Goal: Leave review/rating: Share an evaluation or opinion about a product, service, or content

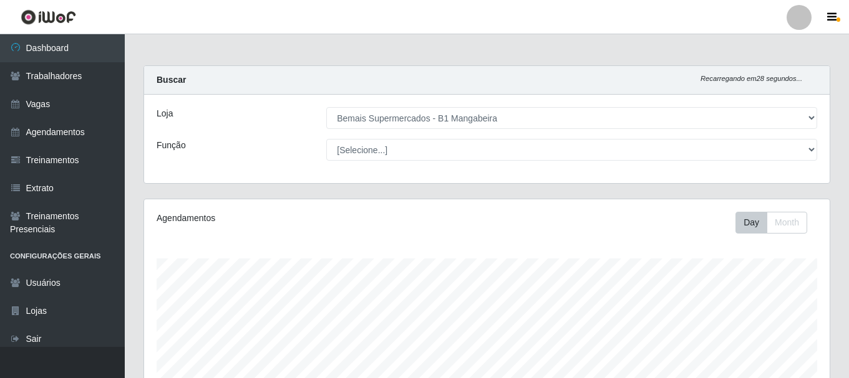
select select "403"
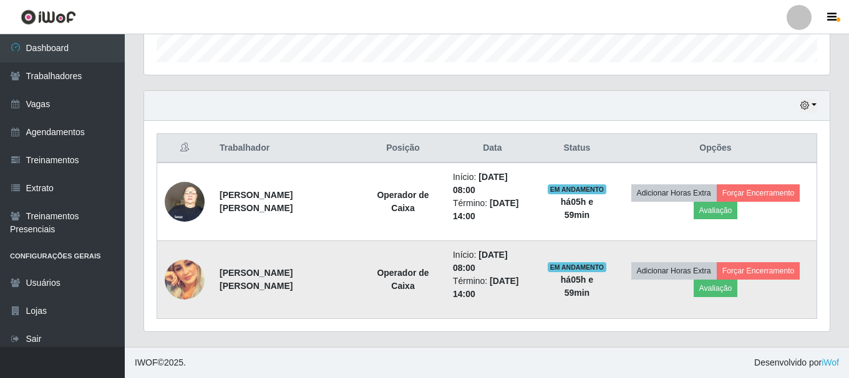
scroll to position [259, 685]
click at [713, 292] on button "Avaliação" at bounding box center [715, 288] width 44 height 17
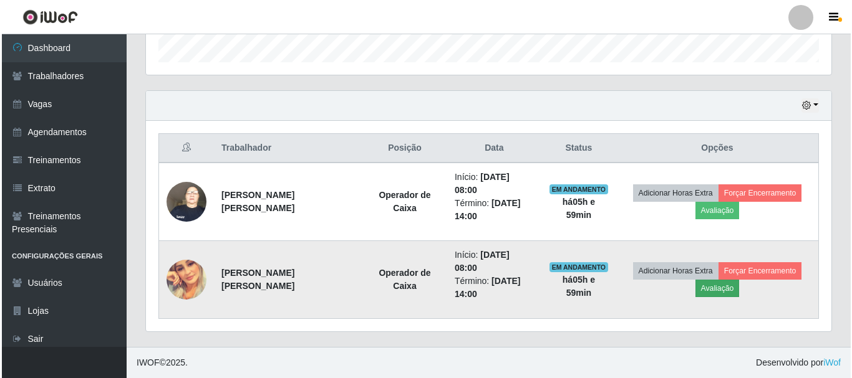
scroll to position [259, 679]
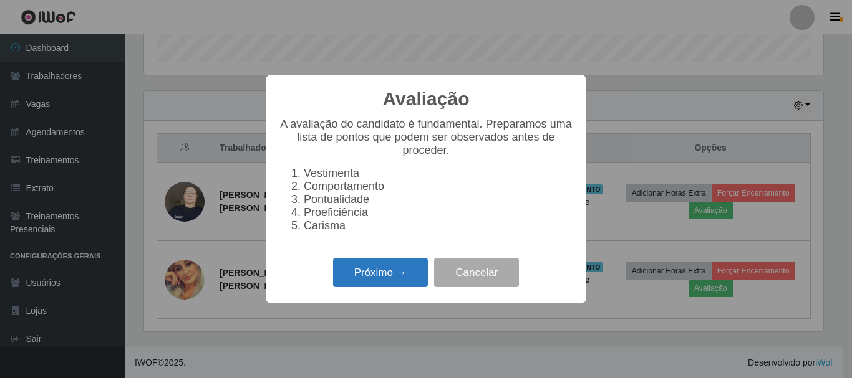
click at [380, 287] on button "Próximo →" at bounding box center [380, 272] width 95 height 29
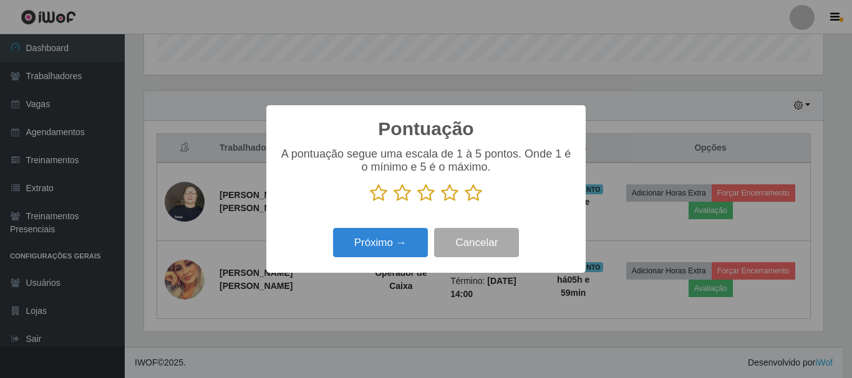
click at [474, 190] on icon at bounding box center [472, 193] width 17 height 19
click at [464, 203] on input "radio" at bounding box center [464, 203] width 0 height 0
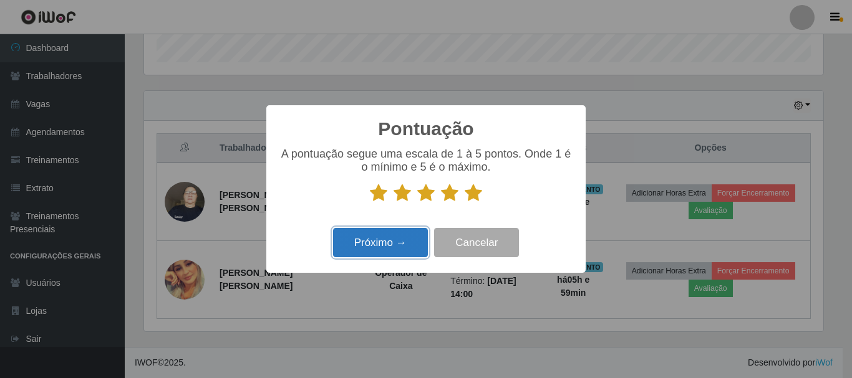
click at [395, 242] on button "Próximo →" at bounding box center [380, 242] width 95 height 29
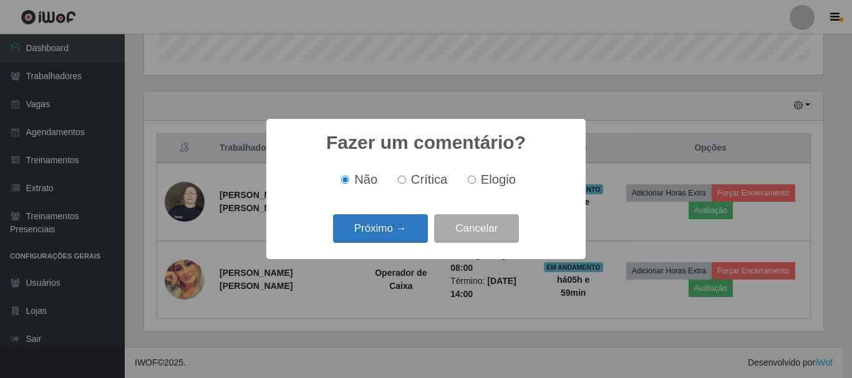
click at [389, 231] on button "Próximo →" at bounding box center [380, 228] width 95 height 29
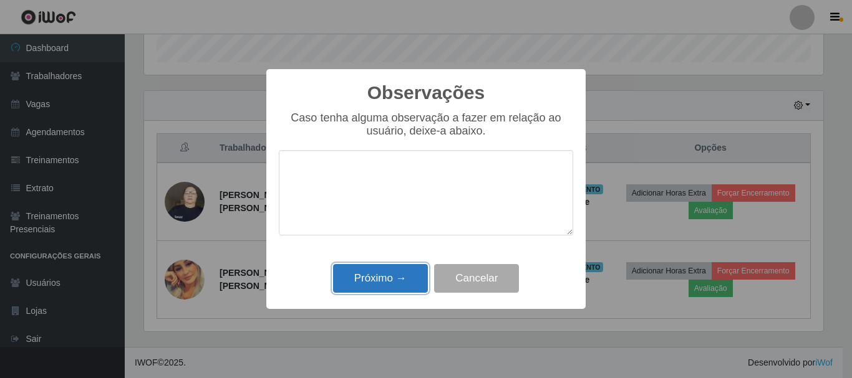
click at [402, 276] on button "Próximo →" at bounding box center [380, 278] width 95 height 29
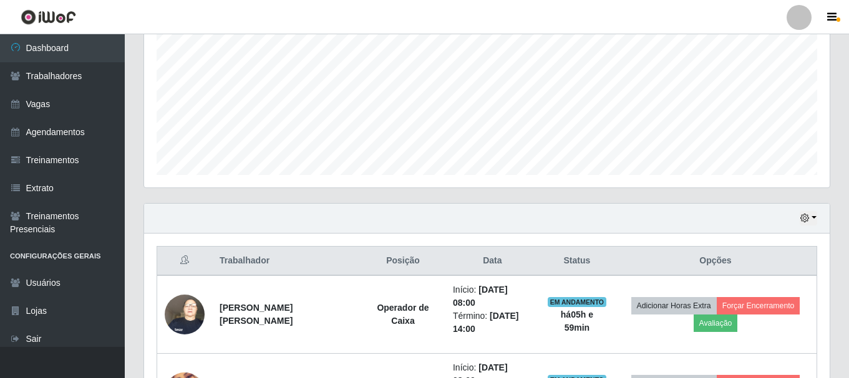
scroll to position [383, 0]
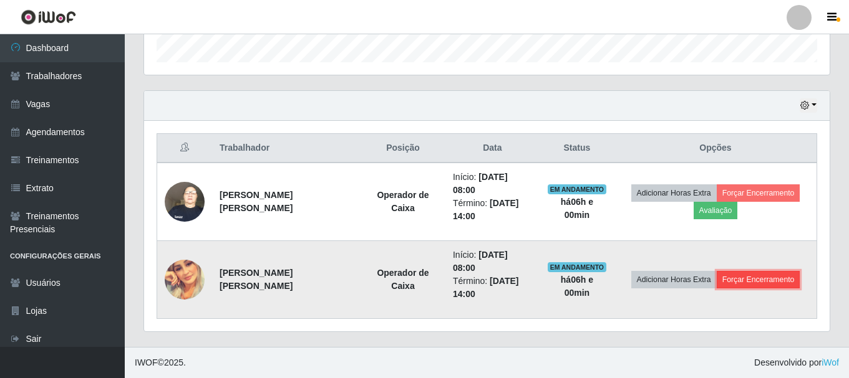
click at [752, 281] on button "Forçar Encerramento" at bounding box center [758, 279] width 84 height 17
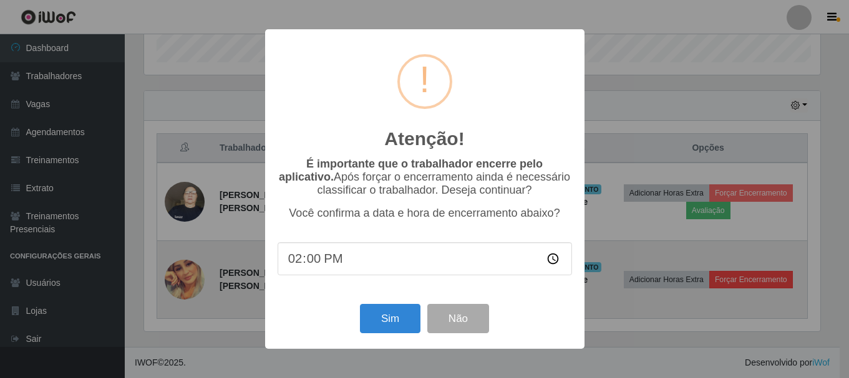
scroll to position [259, 679]
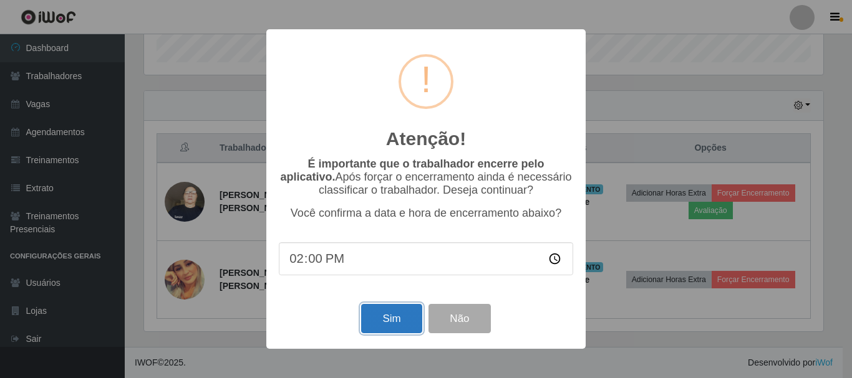
click at [402, 318] on button "Sim" at bounding box center [391, 318] width 60 height 29
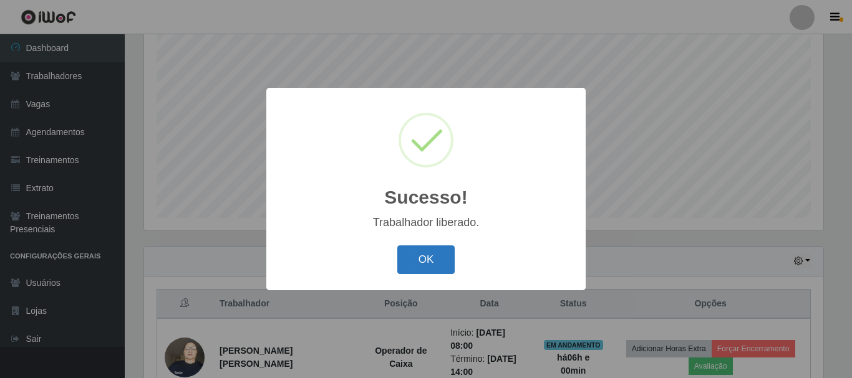
drag, startPoint x: 428, startPoint y: 256, endPoint x: 420, endPoint y: 265, distance: 12.0
click at [428, 259] on button "OK" at bounding box center [426, 260] width 58 height 29
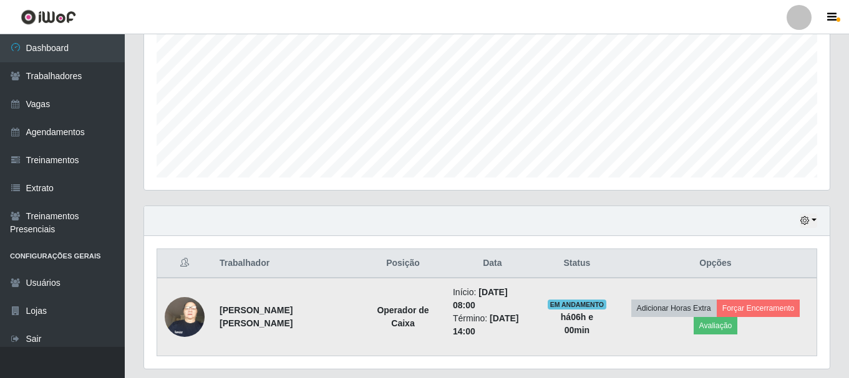
scroll to position [290, 0]
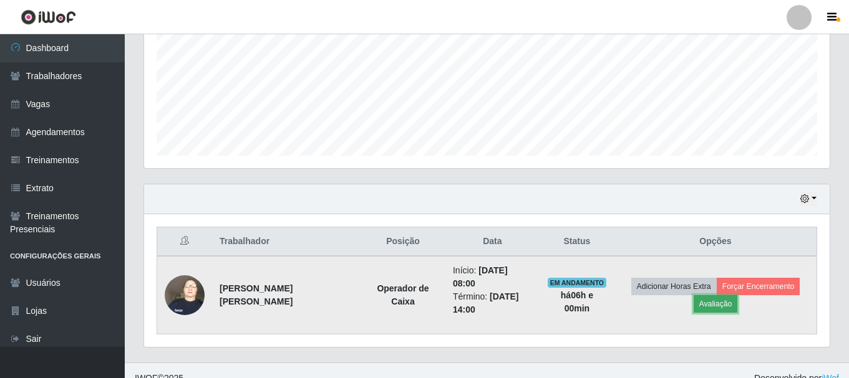
click at [716, 305] on button "Avaliação" at bounding box center [715, 304] width 44 height 17
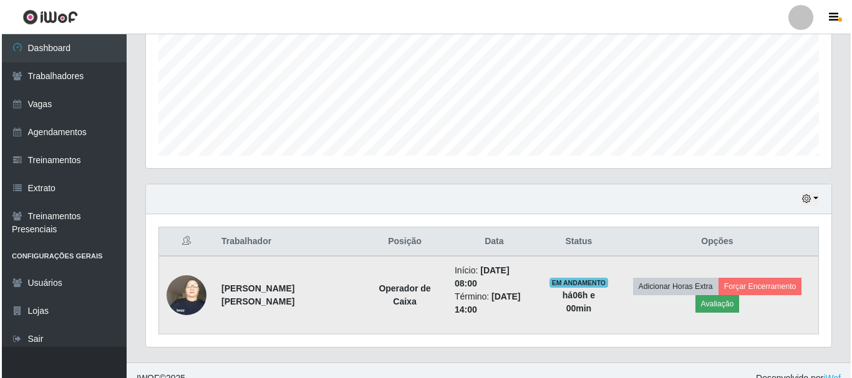
scroll to position [259, 679]
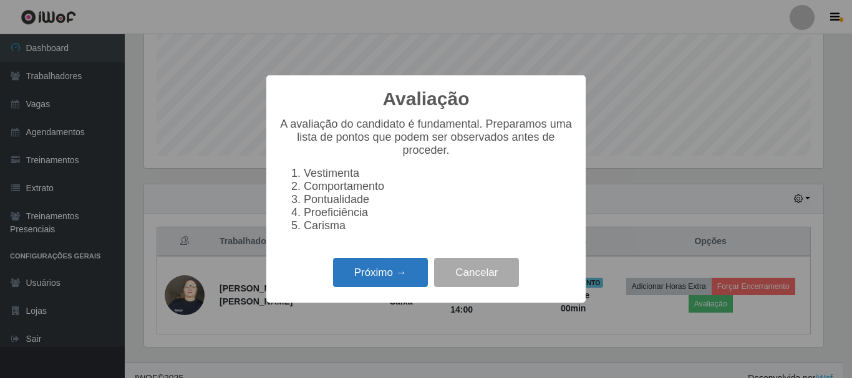
click at [400, 281] on button "Próximo →" at bounding box center [380, 272] width 95 height 29
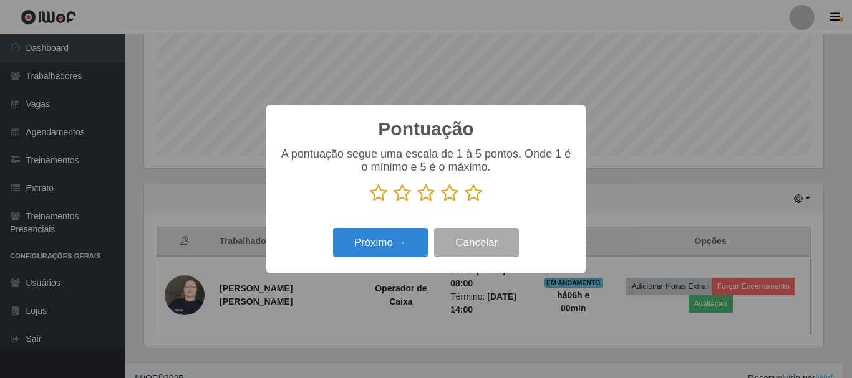
click at [468, 193] on icon at bounding box center [472, 193] width 17 height 19
click at [464, 203] on input "radio" at bounding box center [464, 203] width 0 height 0
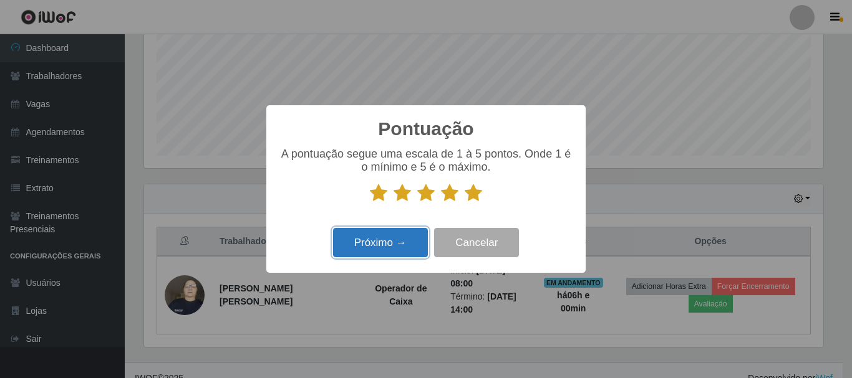
click at [404, 238] on button "Próximo →" at bounding box center [380, 242] width 95 height 29
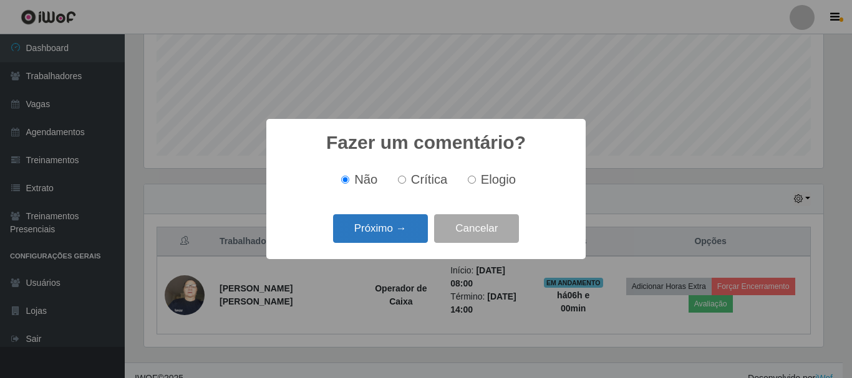
click at [403, 230] on button "Próximo →" at bounding box center [380, 228] width 95 height 29
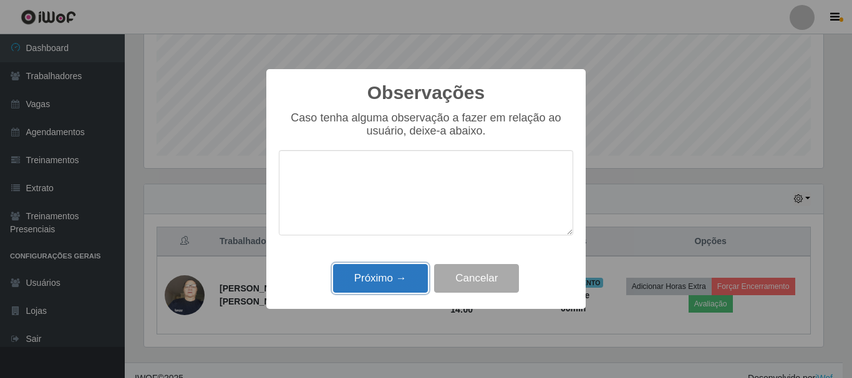
click at [409, 272] on button "Próximo →" at bounding box center [380, 278] width 95 height 29
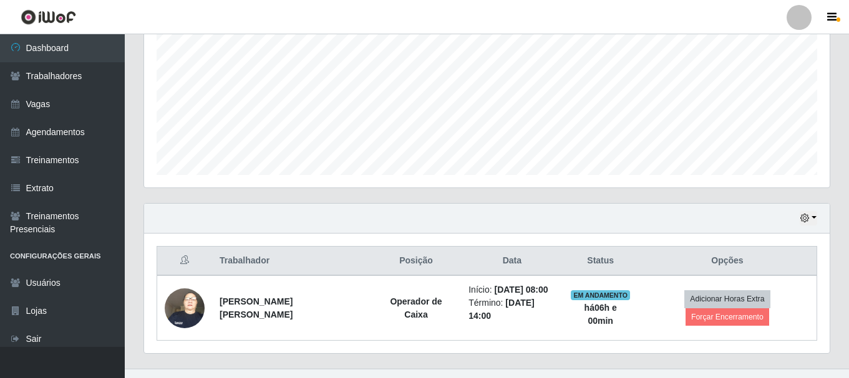
scroll to position [292, 0]
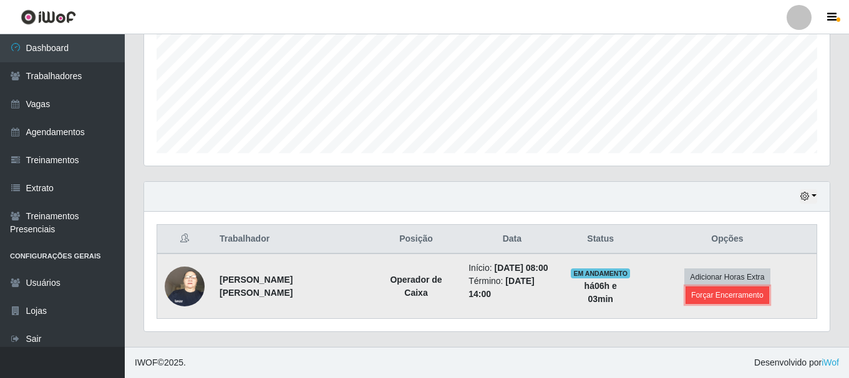
click at [746, 297] on button "Forçar Encerramento" at bounding box center [727, 295] width 84 height 17
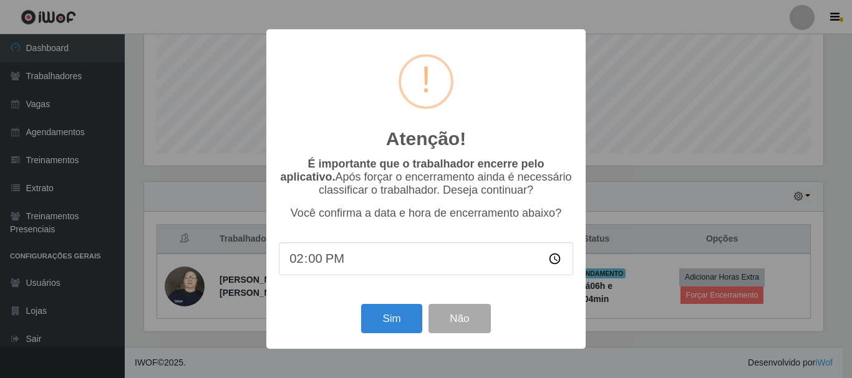
click at [310, 266] on input "14:00" at bounding box center [426, 259] width 294 height 33
type input "14:03"
click at [378, 315] on button "Sim" at bounding box center [391, 318] width 60 height 29
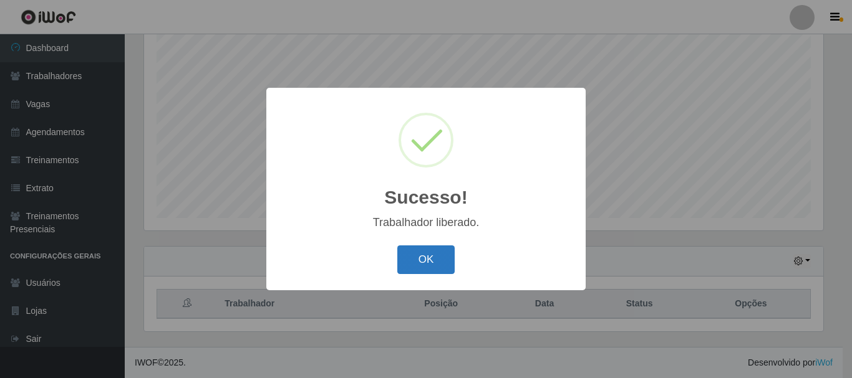
click at [435, 263] on button "OK" at bounding box center [426, 260] width 58 height 29
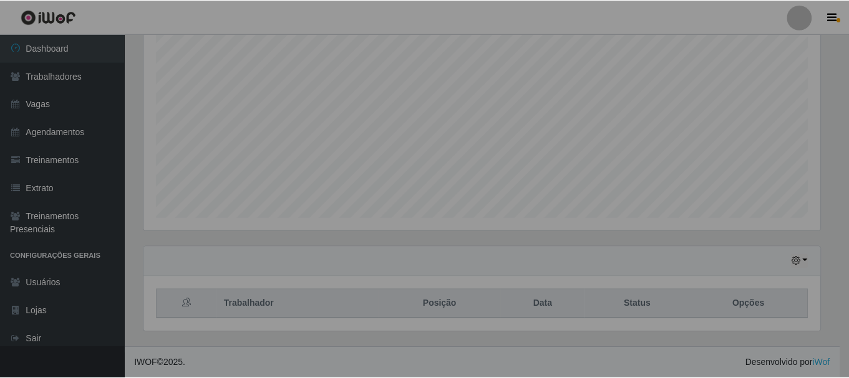
scroll to position [259, 685]
